Goal: Transaction & Acquisition: Purchase product/service

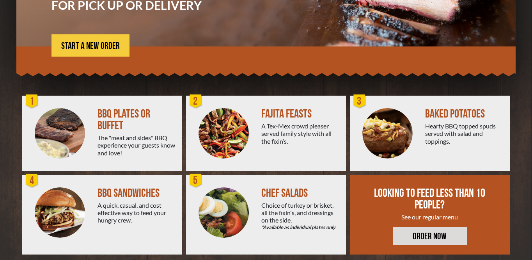
scroll to position [151, 0]
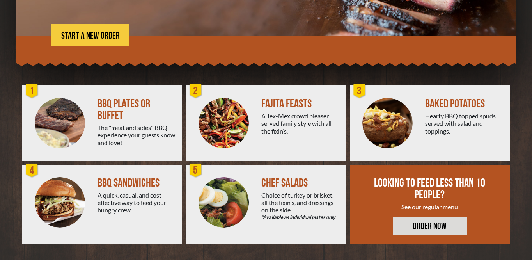
click at [113, 134] on div "The "meat and sides" BBQ experience your guests know and love!" at bounding box center [137, 135] width 78 height 23
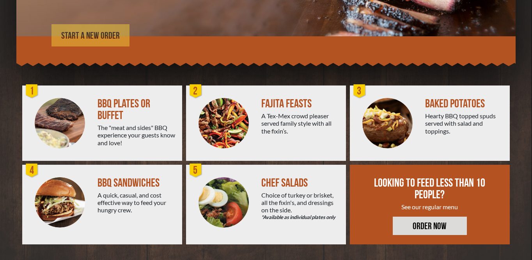
click at [106, 35] on span "START A NEW ORDER" at bounding box center [90, 35] width 59 height 9
click at [92, 27] on link "START A NEW ORDER" at bounding box center [90, 35] width 78 height 22
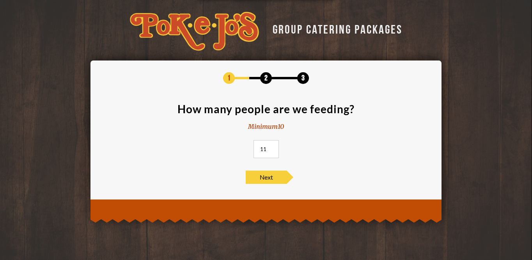
click at [271, 148] on input "11" at bounding box center [266, 149] width 25 height 18
type input "10"
click at [272, 150] on input "10" at bounding box center [266, 149] width 25 height 18
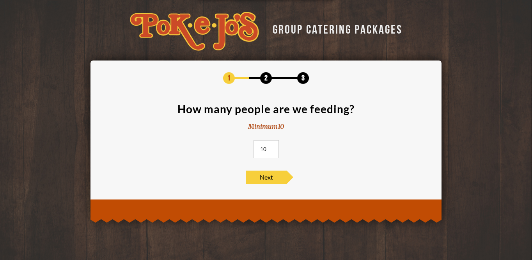
click at [272, 150] on input "10" at bounding box center [266, 149] width 25 height 18
